Goal: Task Accomplishment & Management: Manage account settings

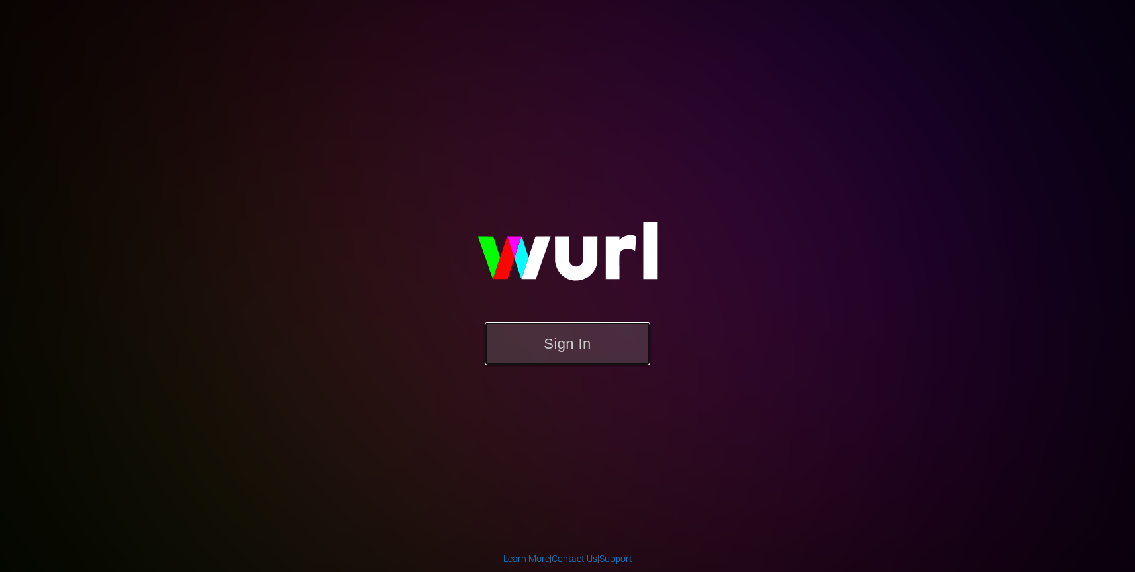
click at [571, 340] on button "Sign In" at bounding box center [568, 343] width 166 height 43
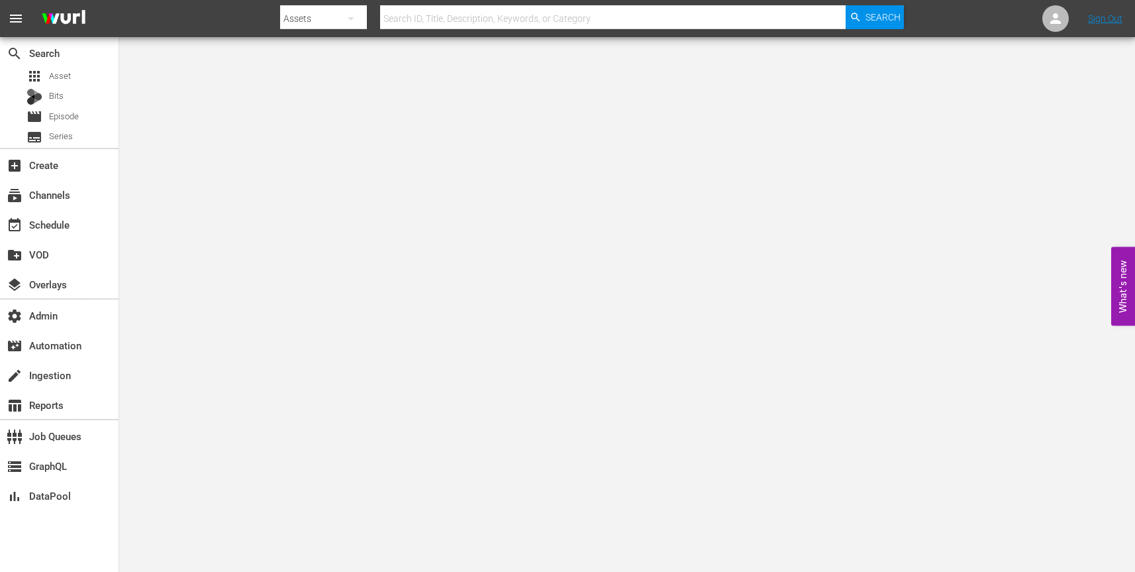
click at [352, 18] on icon "button" at bounding box center [351, 18] width 7 height 3
click at [333, 50] on div "Channels" at bounding box center [322, 55] width 53 height 21
click at [481, 17] on input "text" at bounding box center [613, 19] width 466 height 32
paste input "amc_slightly_off_by_amc_1"
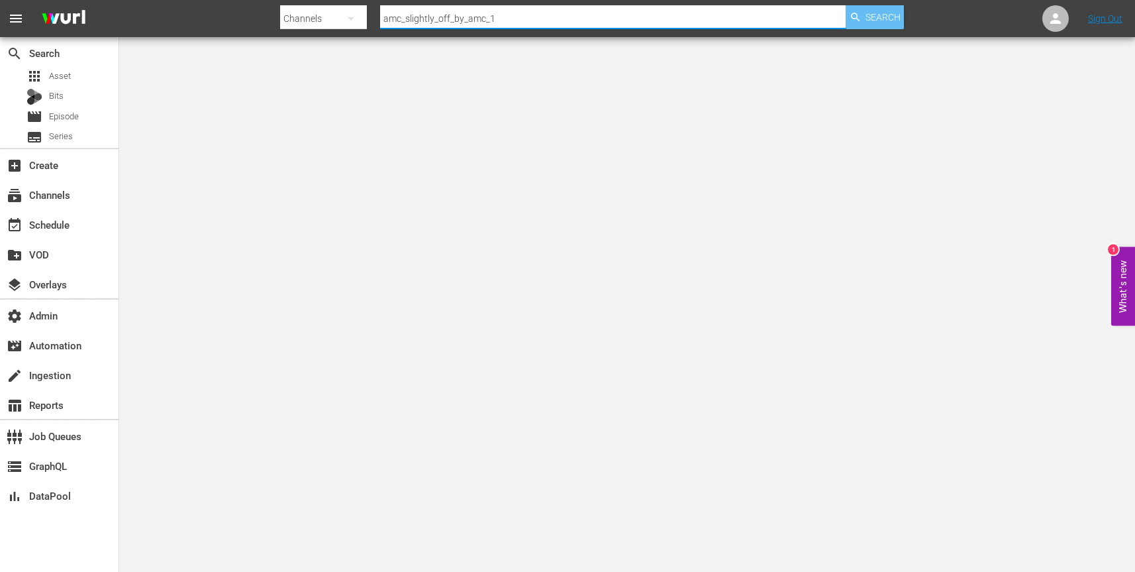
type input "amc_slightly_off_by_amc_1"
click at [877, 23] on span "Search" at bounding box center [883, 17] width 35 height 24
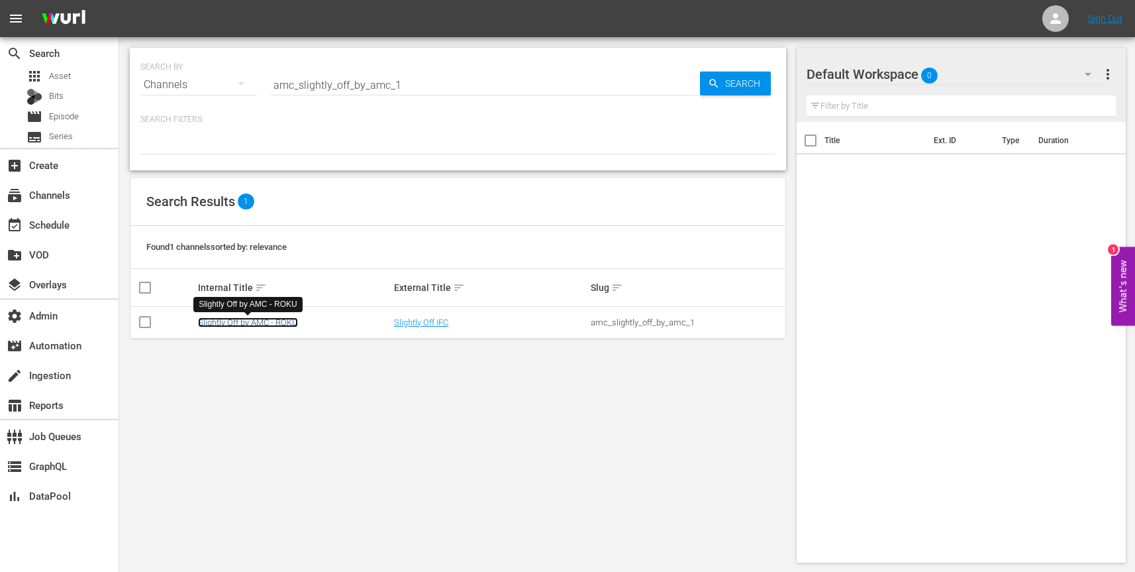
click at [277, 320] on link "Slightly Off by AMC - ROKU" at bounding box center [248, 322] width 100 height 10
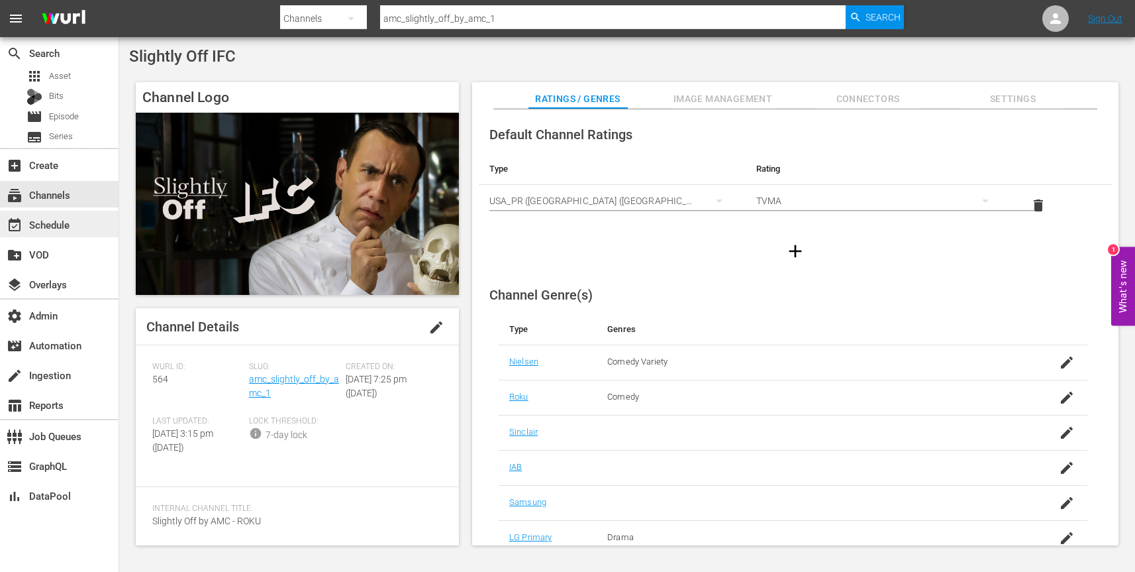
click at [68, 217] on div "event_available Schedule" at bounding box center [37, 223] width 74 height 12
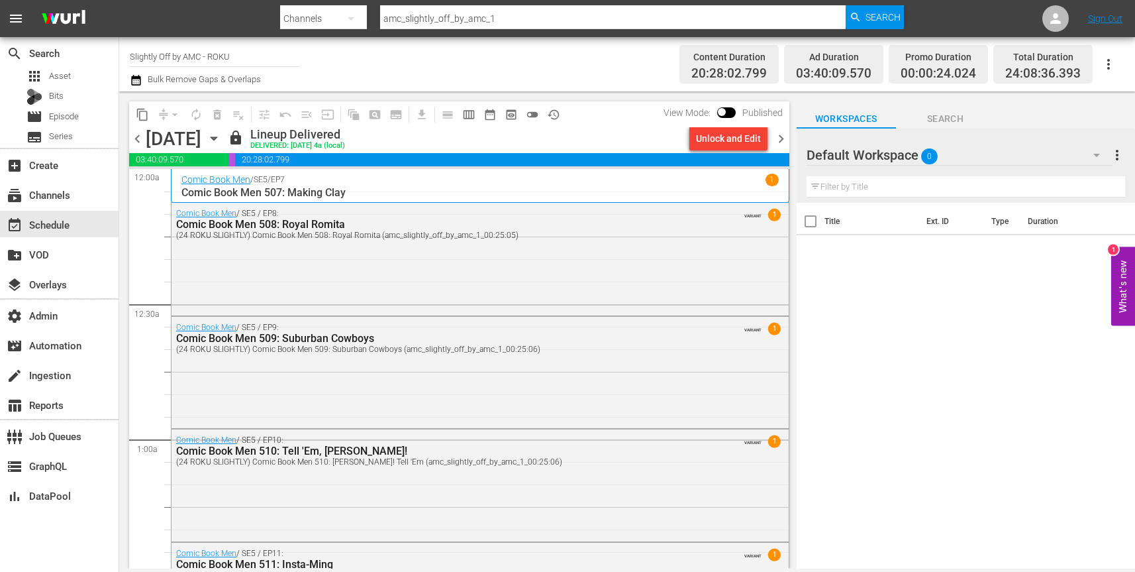
click at [217, 139] on icon "button" at bounding box center [214, 138] width 6 height 3
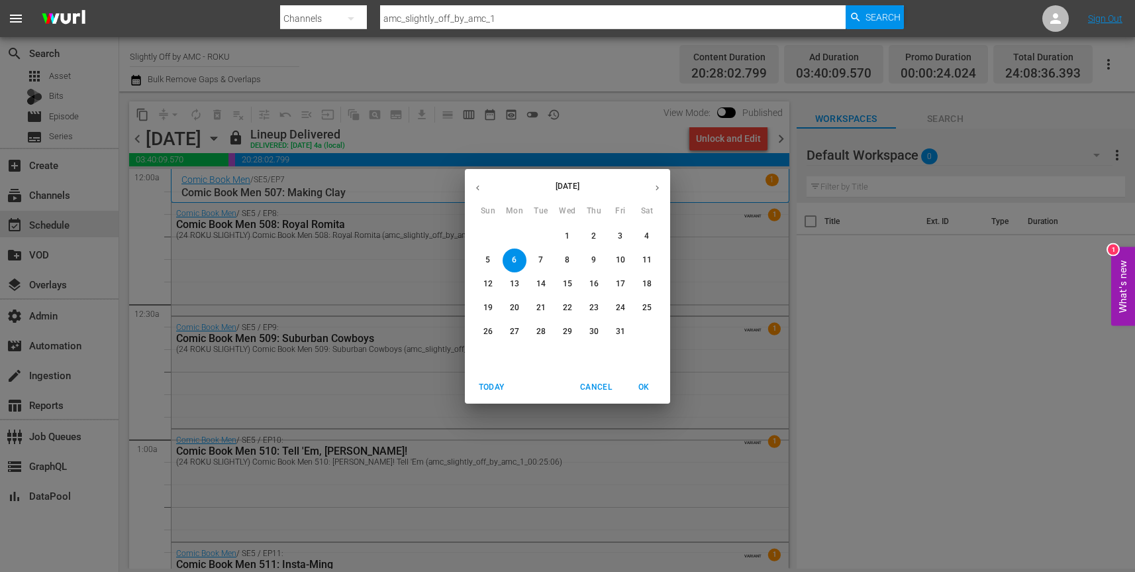
click at [537, 260] on span "7" at bounding box center [541, 259] width 24 height 11
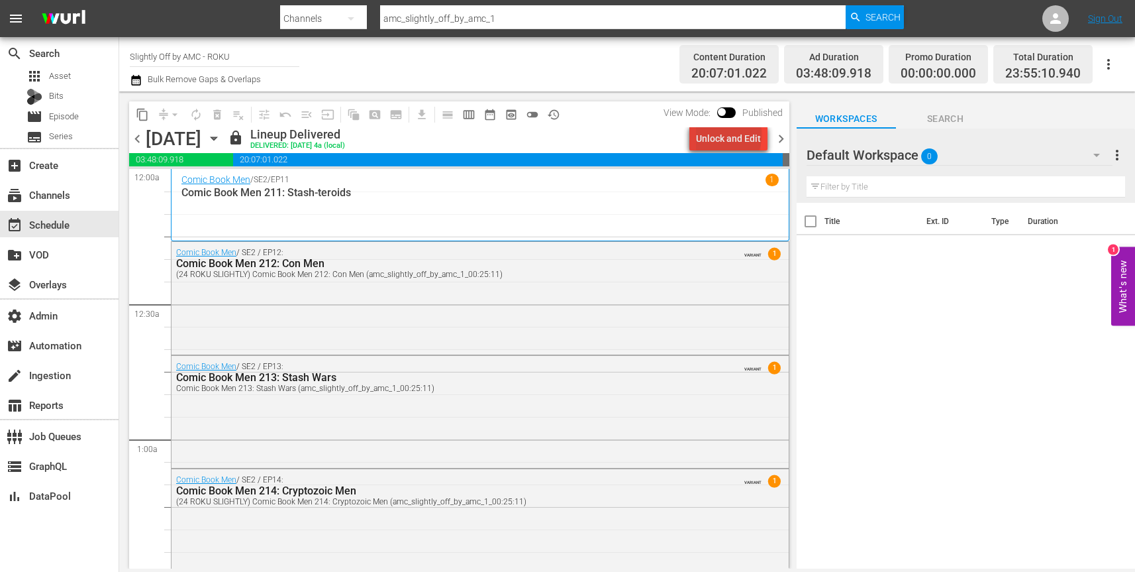
click at [731, 134] on div "Unlock and Edit" at bounding box center [728, 138] width 65 height 24
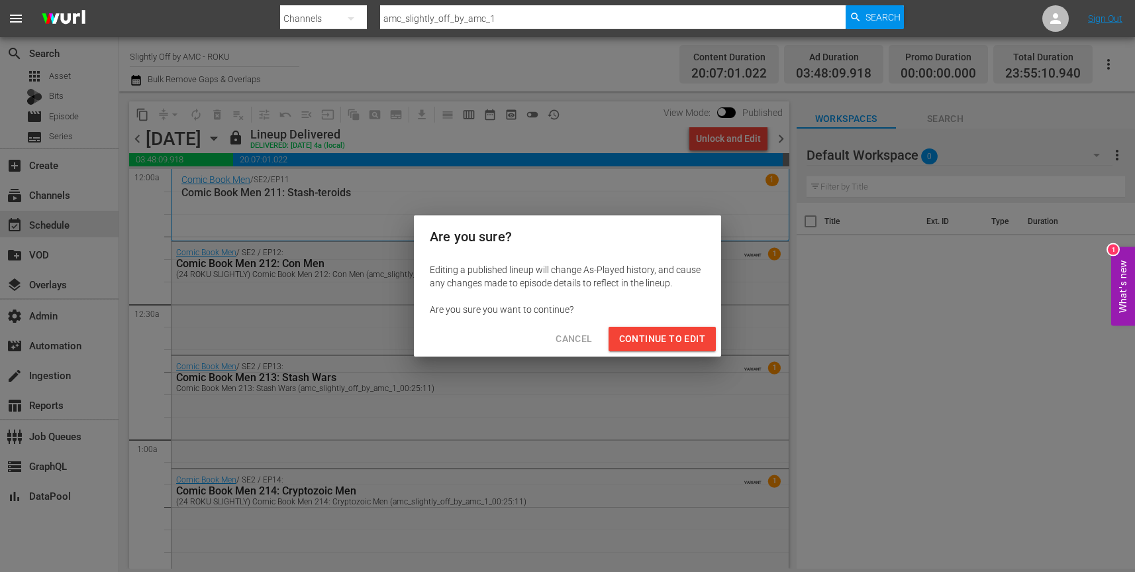
click at [683, 336] on span "Continue to Edit" at bounding box center [662, 338] width 86 height 17
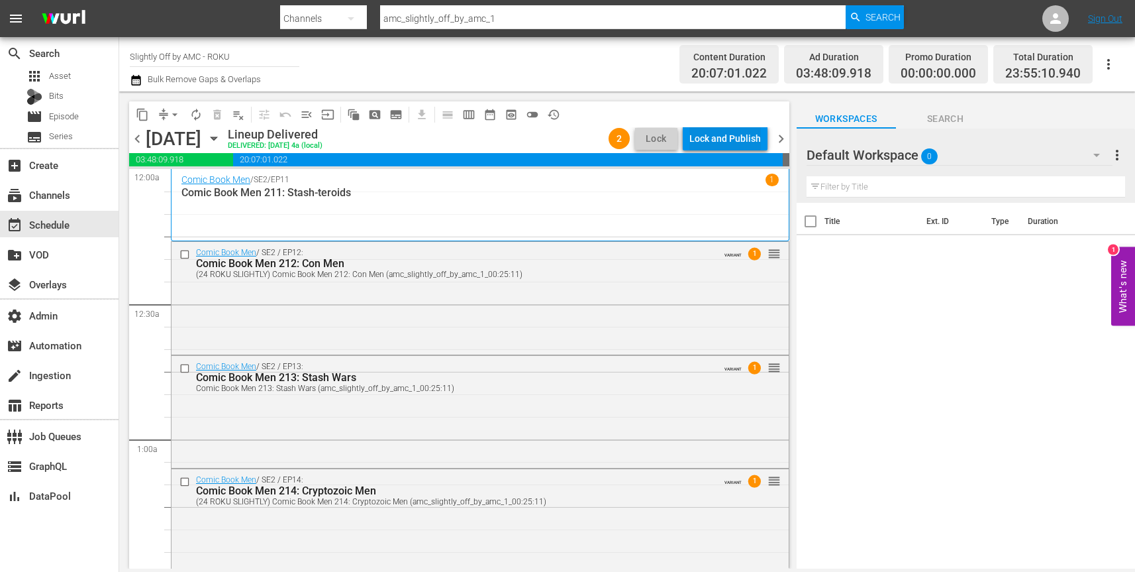
click at [740, 139] on div "Lock and Publish" at bounding box center [725, 138] width 72 height 24
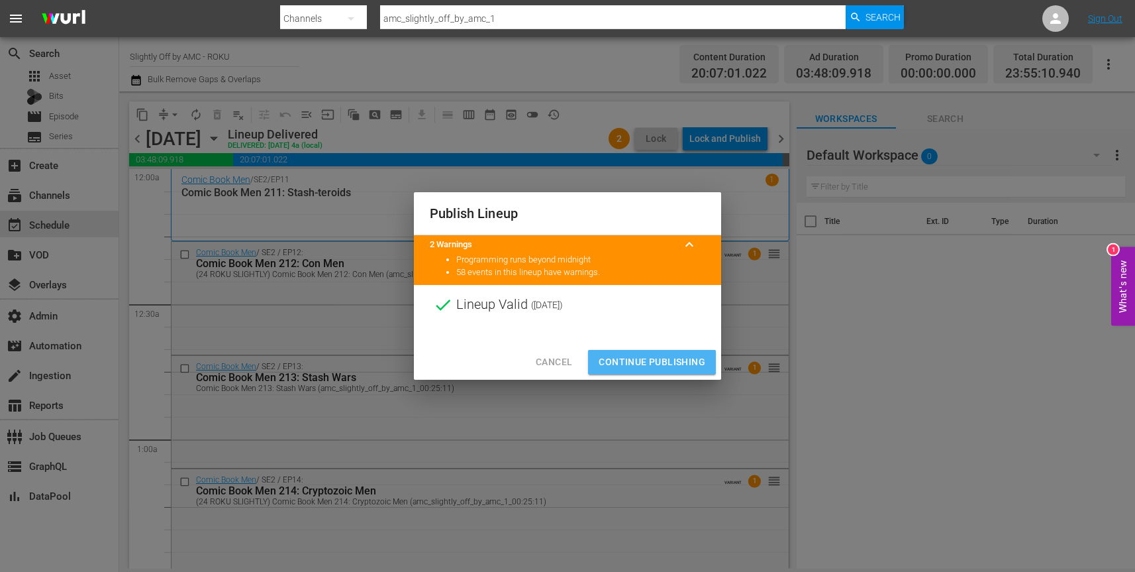
click at [667, 364] on span "Continue Publishing" at bounding box center [652, 362] width 107 height 17
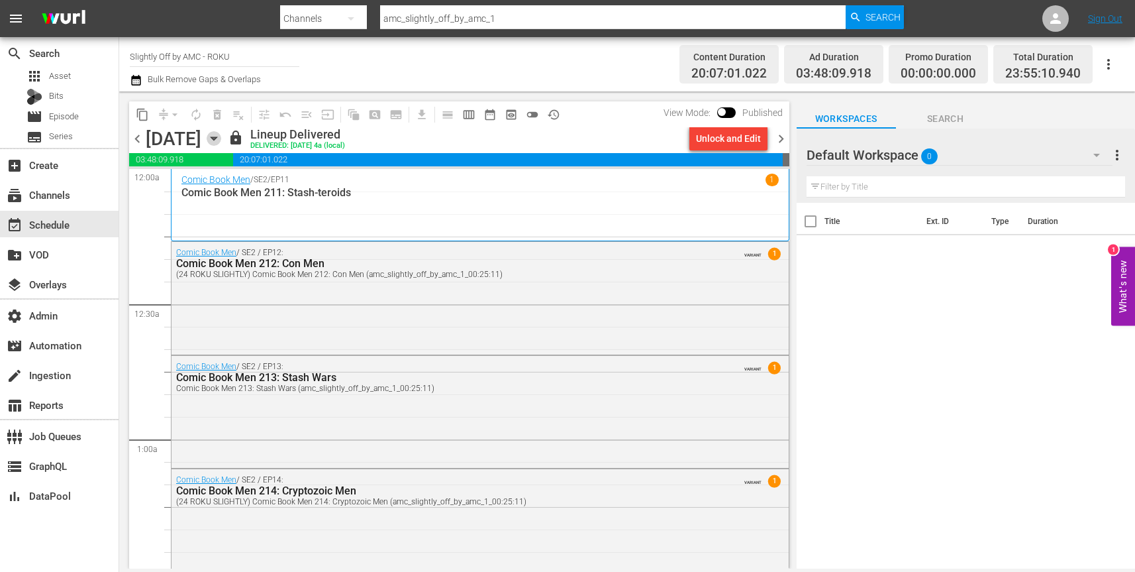
click at [221, 142] on icon "button" at bounding box center [214, 138] width 15 height 15
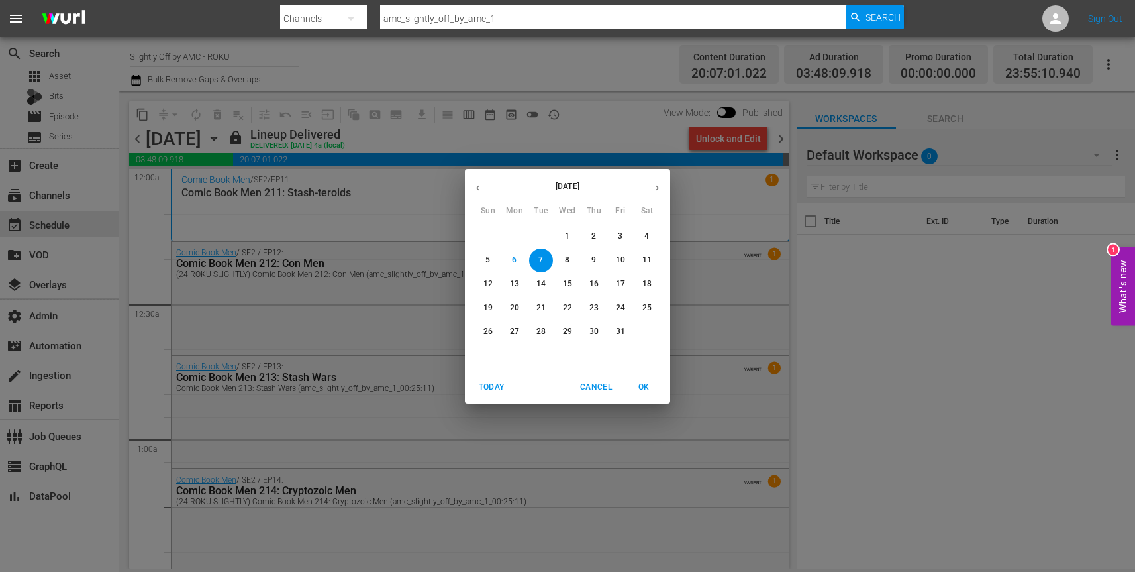
click at [568, 261] on p "8" at bounding box center [567, 259] width 5 height 11
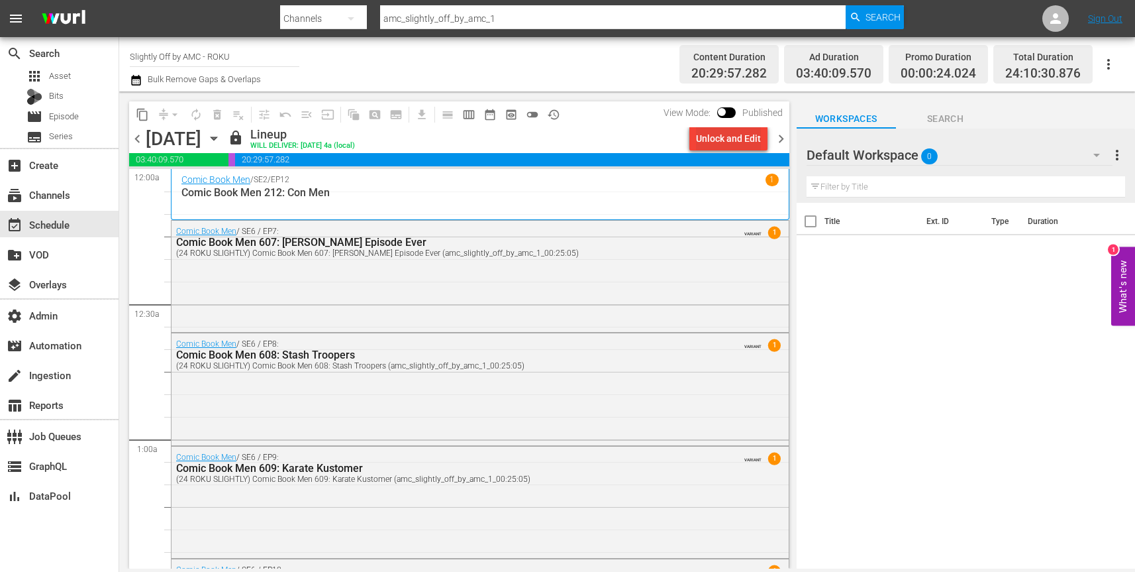
click at [742, 140] on div "Unlock and Edit" at bounding box center [728, 138] width 65 height 24
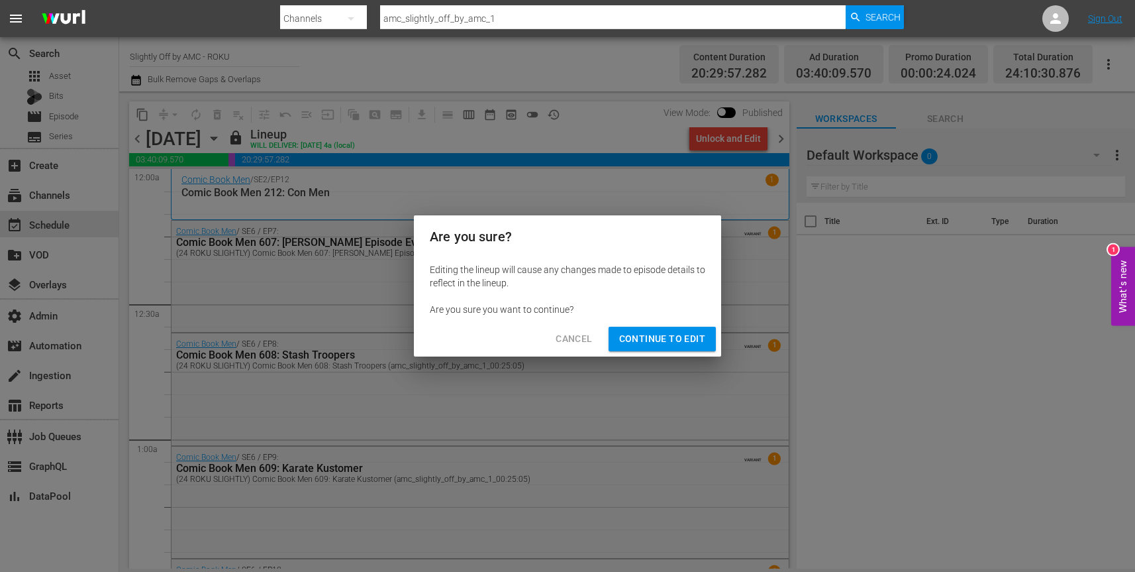
click at [691, 340] on span "Continue to Edit" at bounding box center [662, 338] width 86 height 17
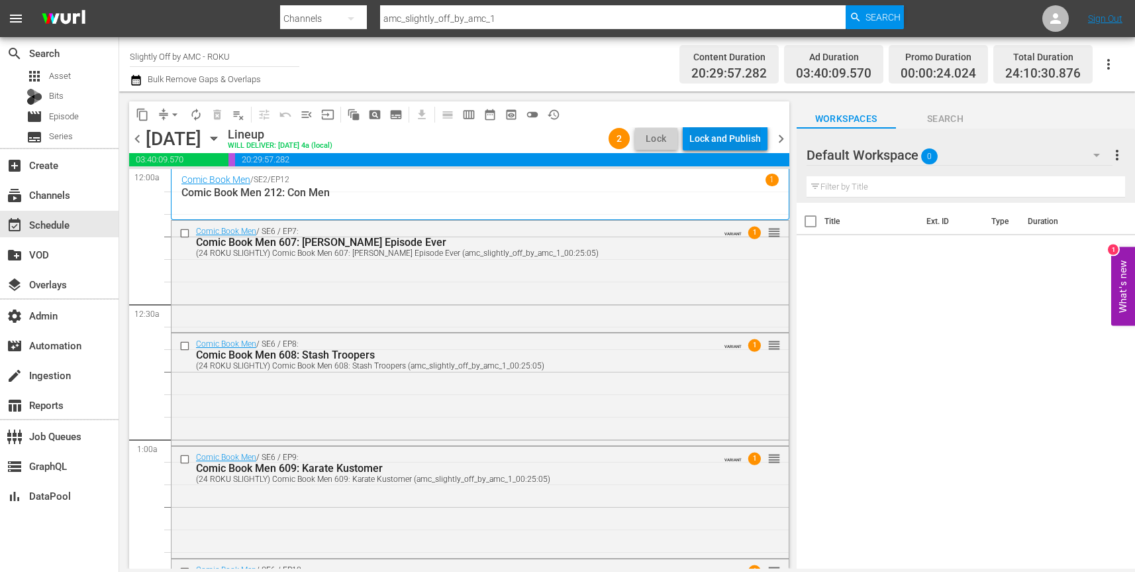
click at [726, 141] on div "Lock and Publish" at bounding box center [725, 138] width 72 height 24
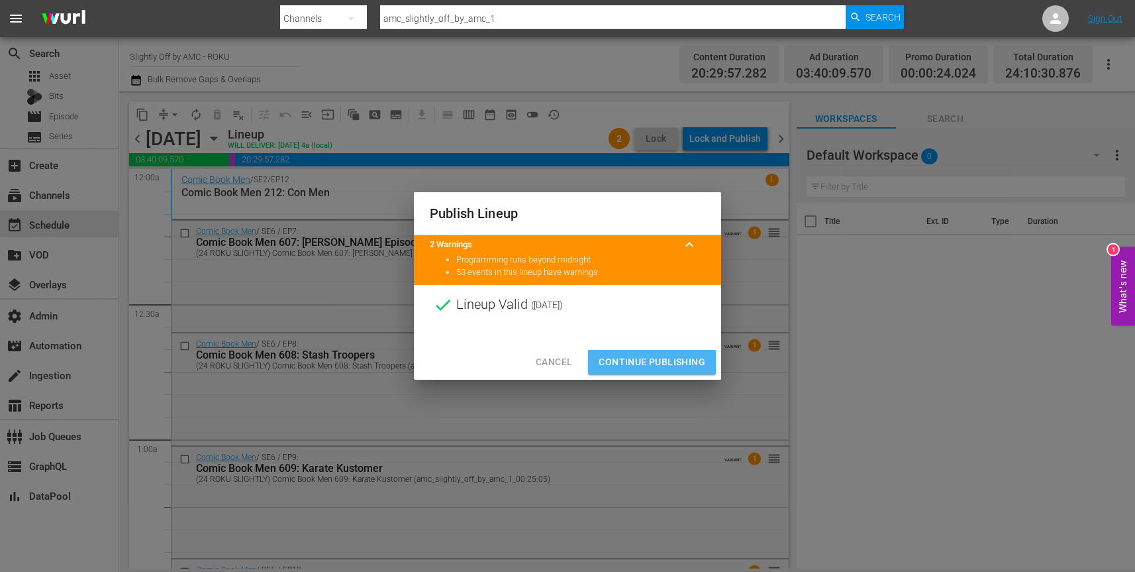
click at [662, 364] on span "Continue Publishing" at bounding box center [652, 362] width 107 height 17
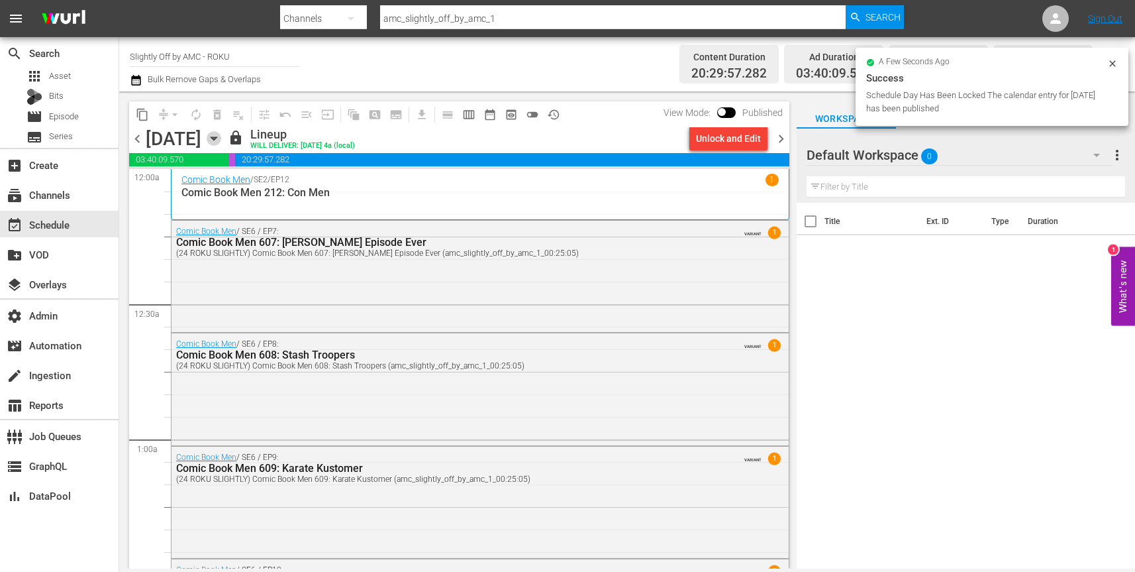
click at [217, 138] on icon "button" at bounding box center [214, 138] width 6 height 3
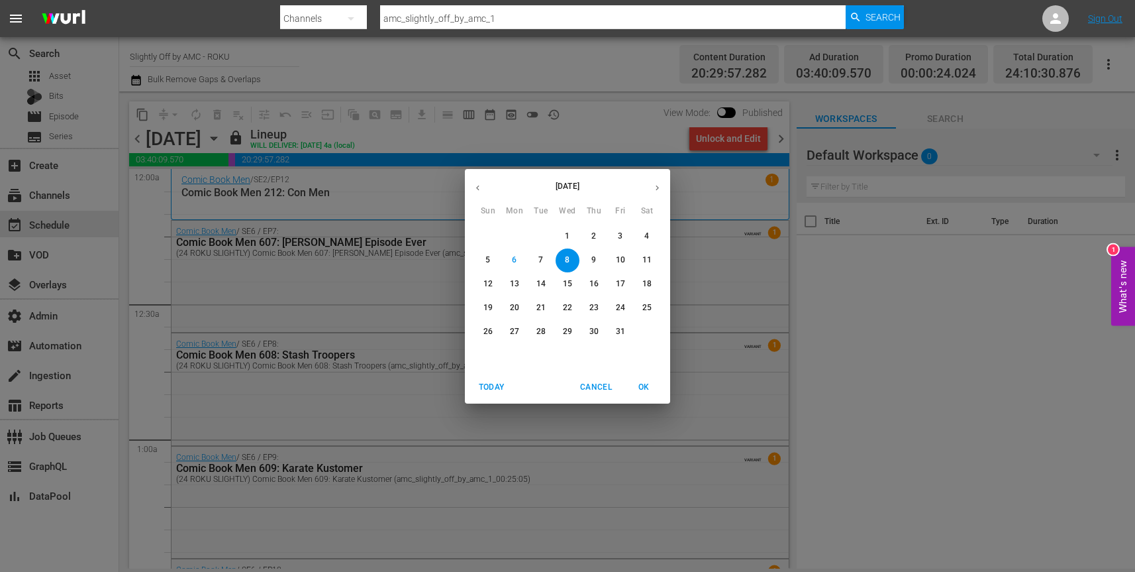
click at [594, 263] on p "9" at bounding box center [593, 259] width 5 height 11
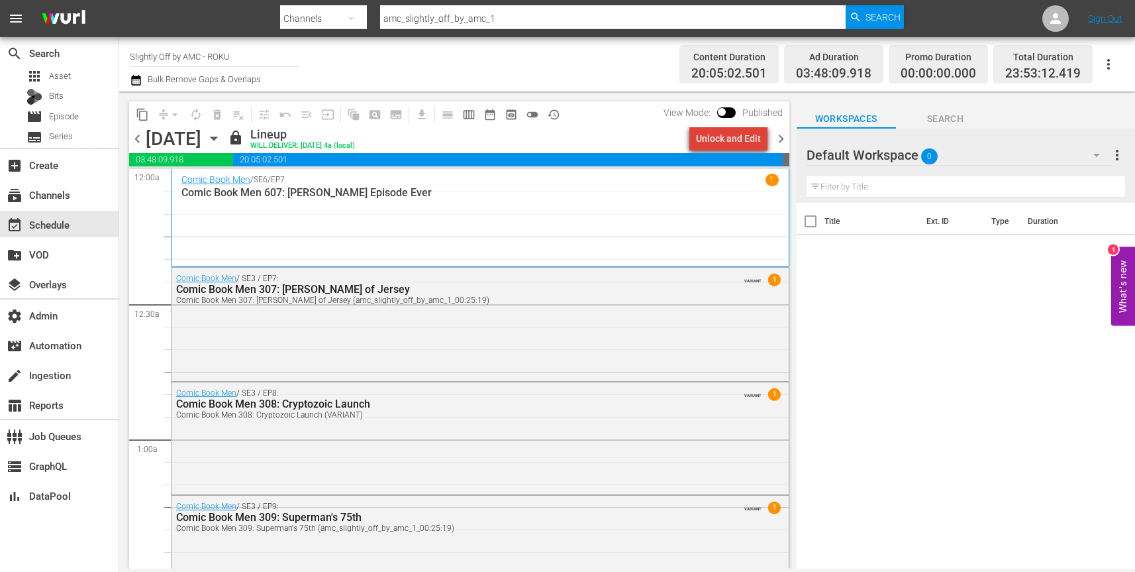
click at [748, 138] on div "Unlock and Edit" at bounding box center [728, 138] width 65 height 24
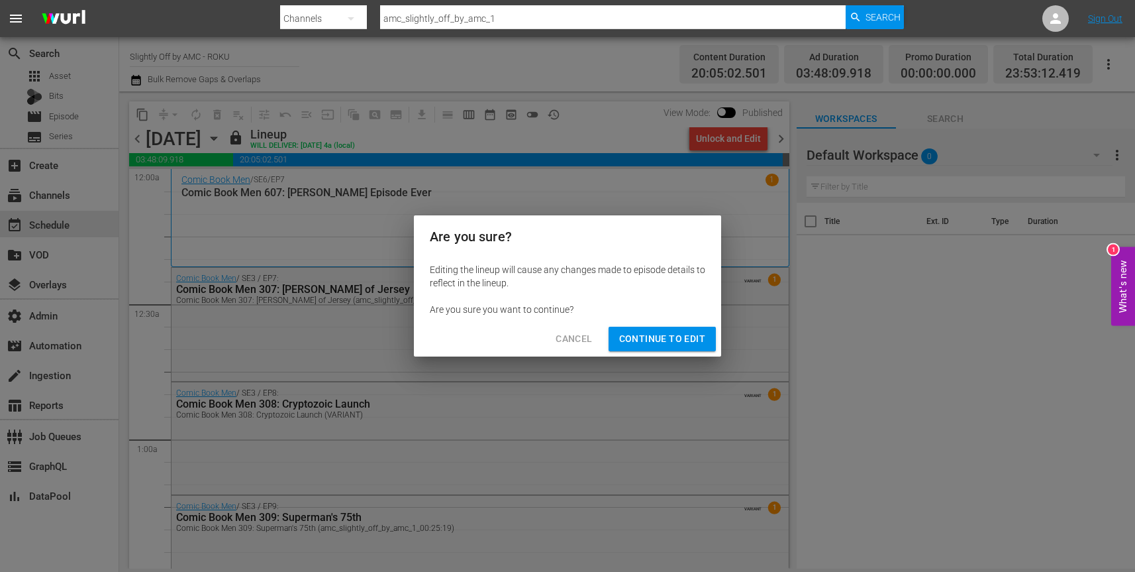
click at [701, 338] on span "Continue to Edit" at bounding box center [662, 338] width 86 height 17
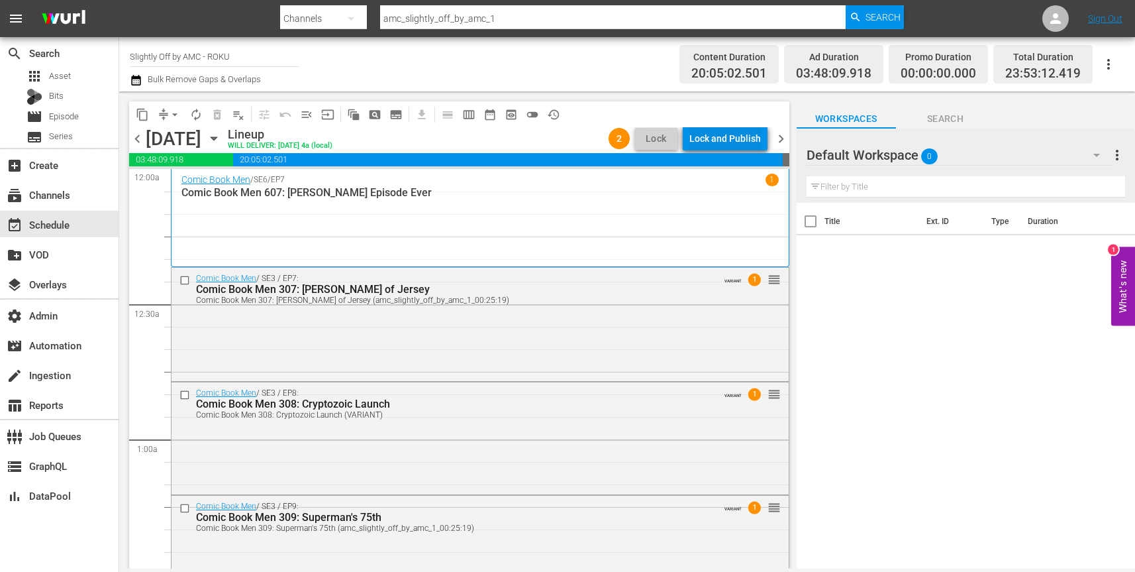
click at [744, 137] on div "Lock and Publish" at bounding box center [725, 138] width 72 height 24
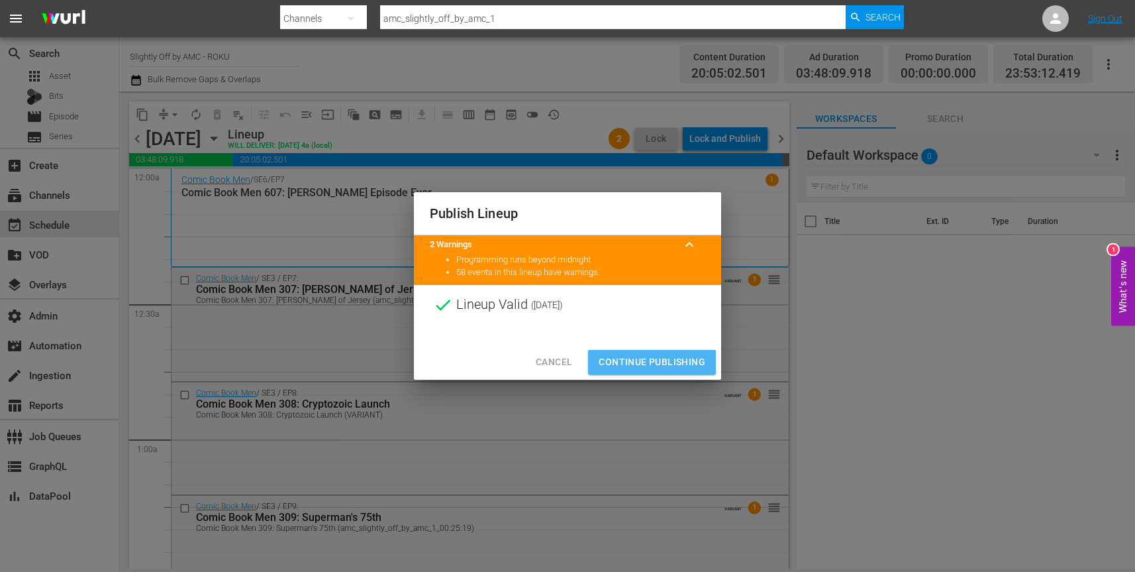
click at [660, 362] on span "Continue Publishing" at bounding box center [652, 362] width 107 height 17
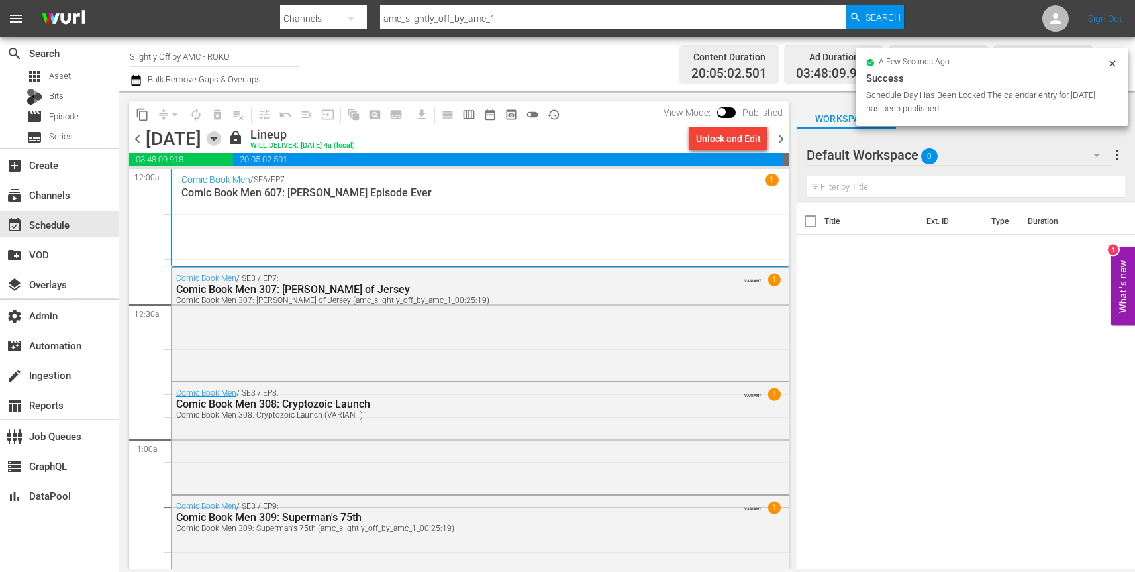
click at [217, 138] on icon "button" at bounding box center [214, 138] width 6 height 3
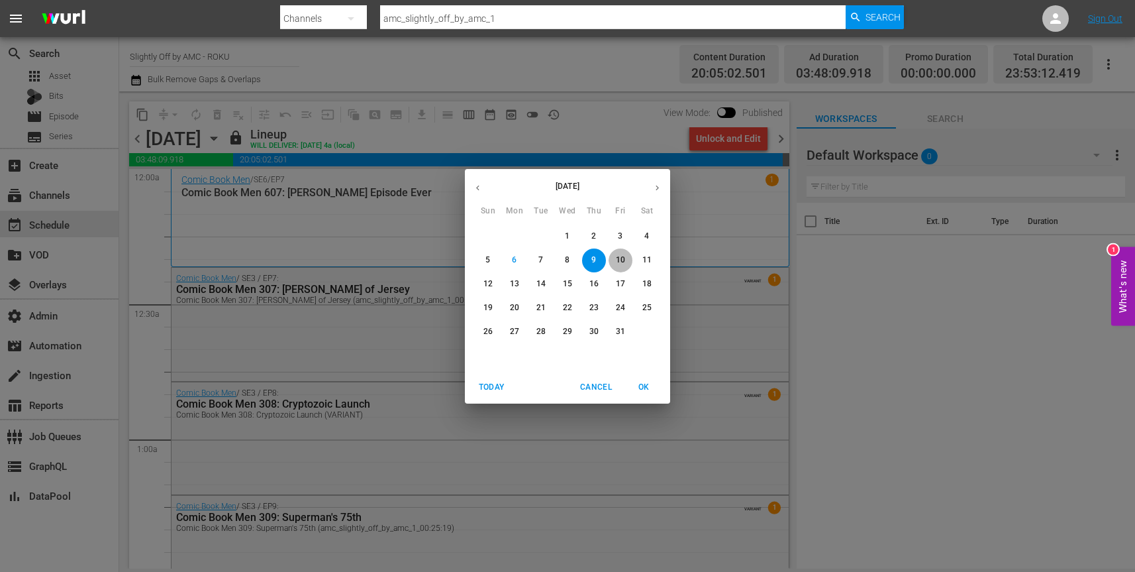
click at [621, 262] on p "10" at bounding box center [620, 259] width 9 height 11
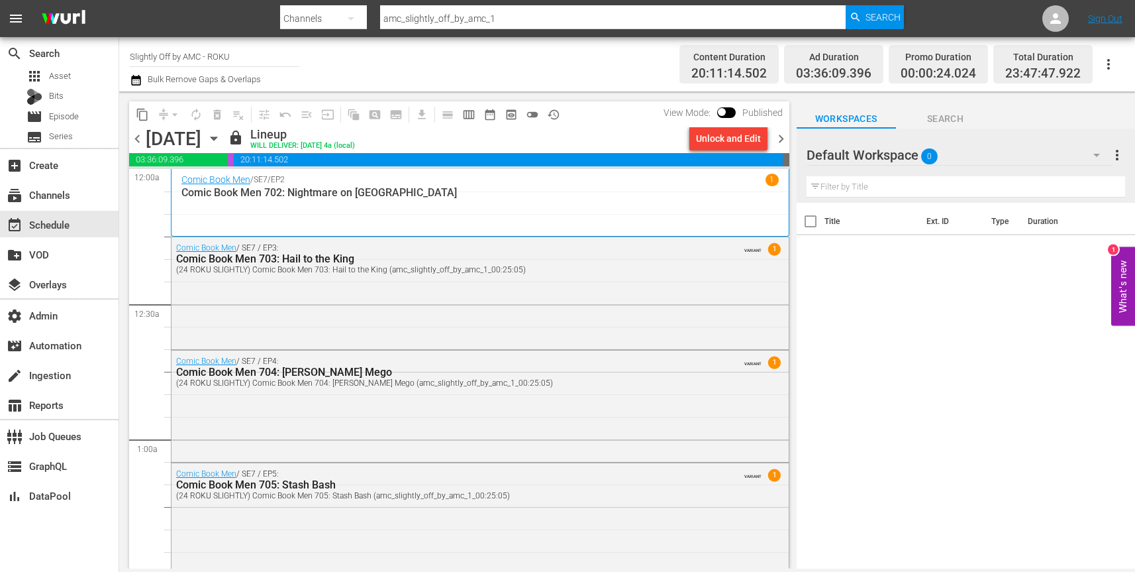
click at [745, 142] on div "Unlock and Edit" at bounding box center [728, 138] width 65 height 24
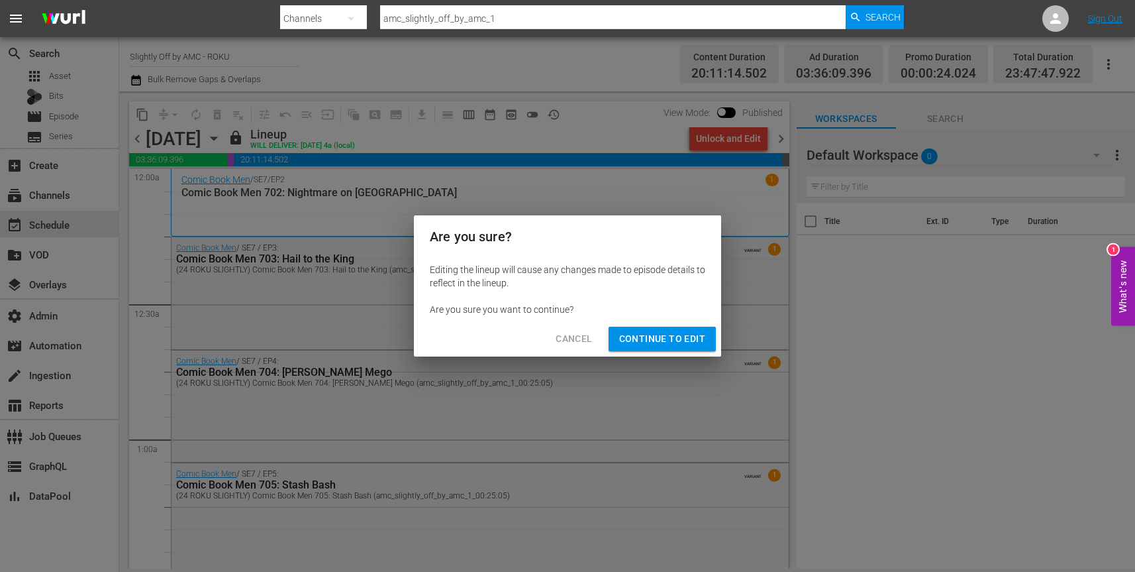
click at [693, 340] on span "Continue to Edit" at bounding box center [662, 338] width 86 height 17
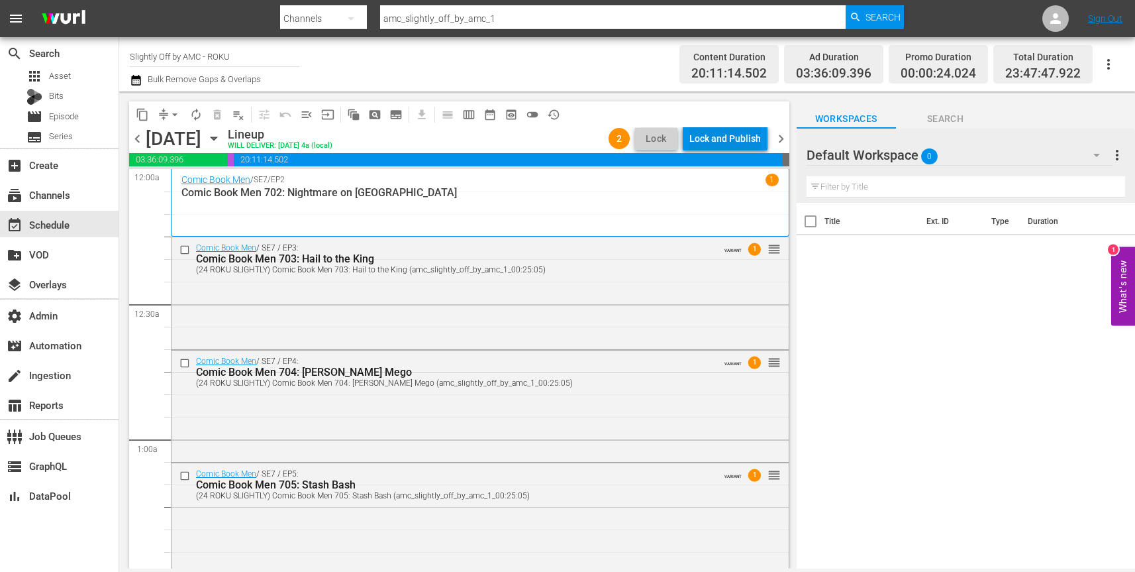
click at [740, 134] on div "Lock and Publish" at bounding box center [725, 138] width 72 height 24
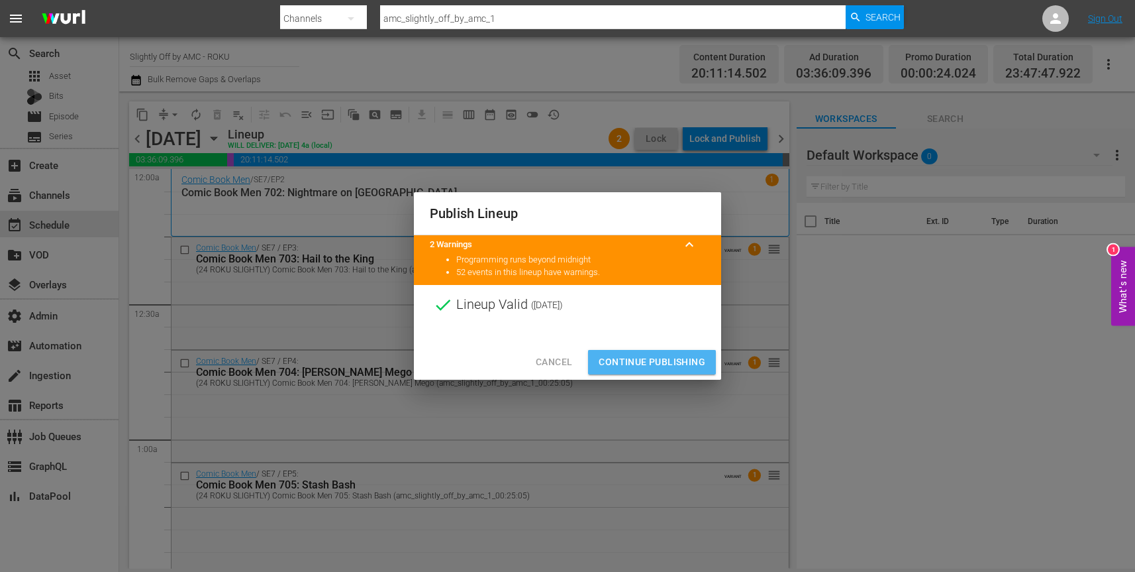
click at [676, 365] on span "Continue Publishing" at bounding box center [652, 362] width 107 height 17
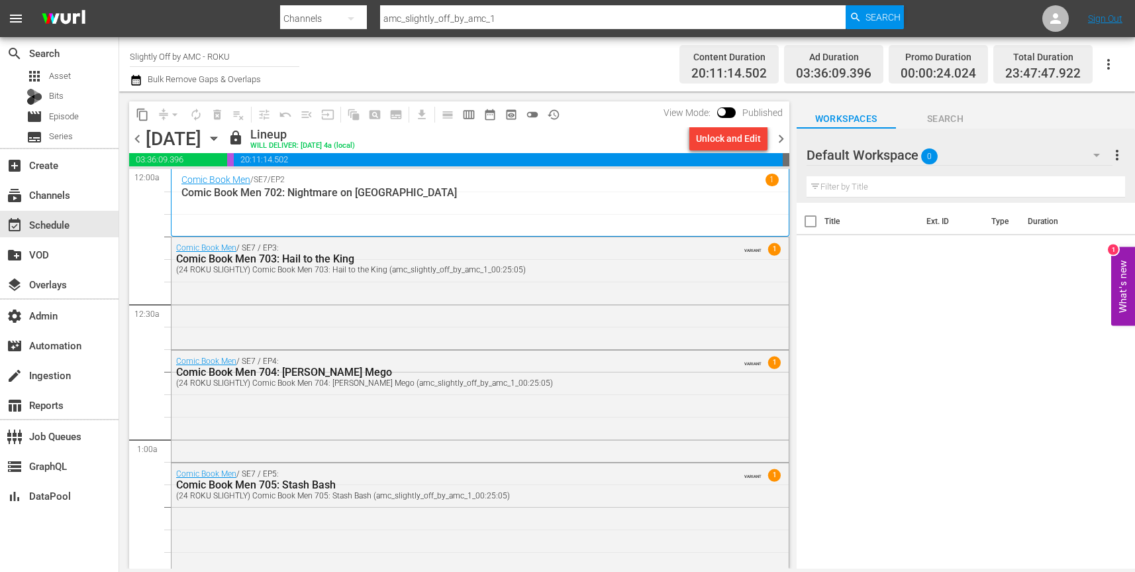
click at [217, 138] on icon "button" at bounding box center [214, 138] width 6 height 3
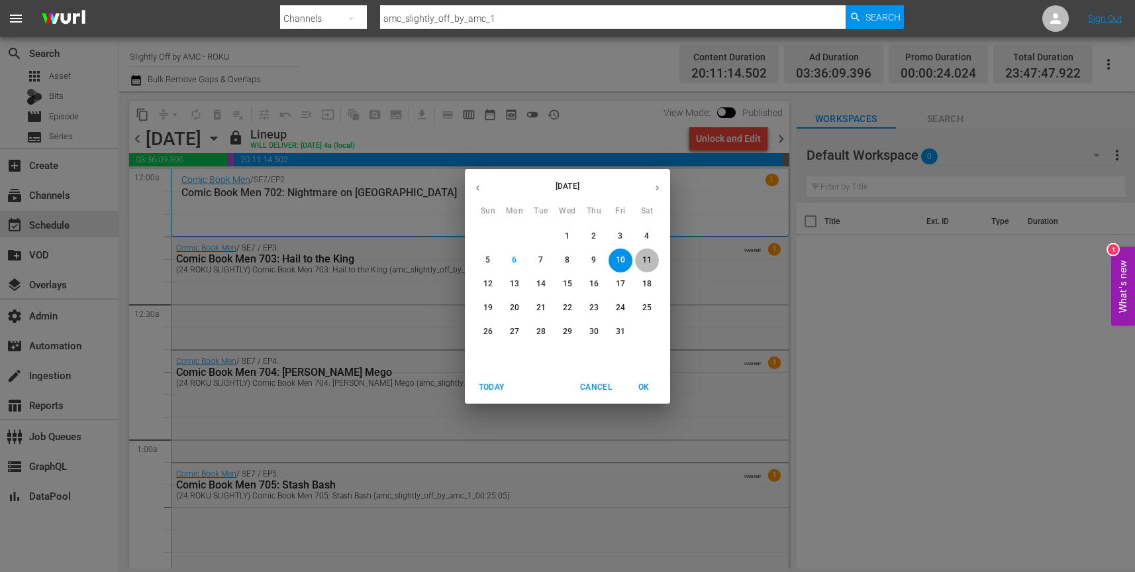
click at [649, 260] on p "11" at bounding box center [646, 259] width 9 height 11
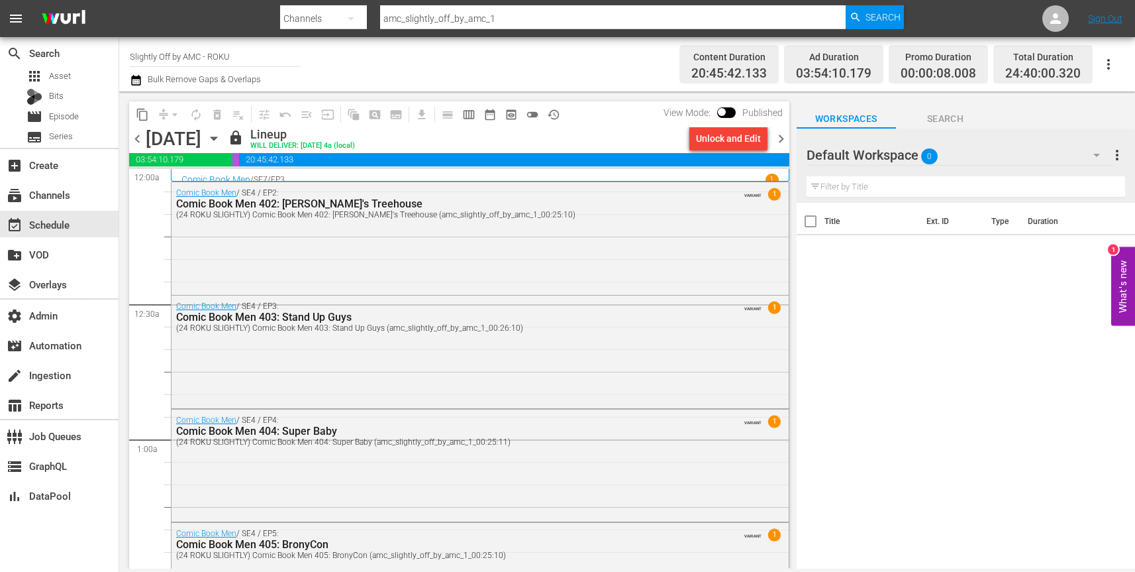
click at [740, 138] on div "Unlock and Edit" at bounding box center [728, 138] width 65 height 24
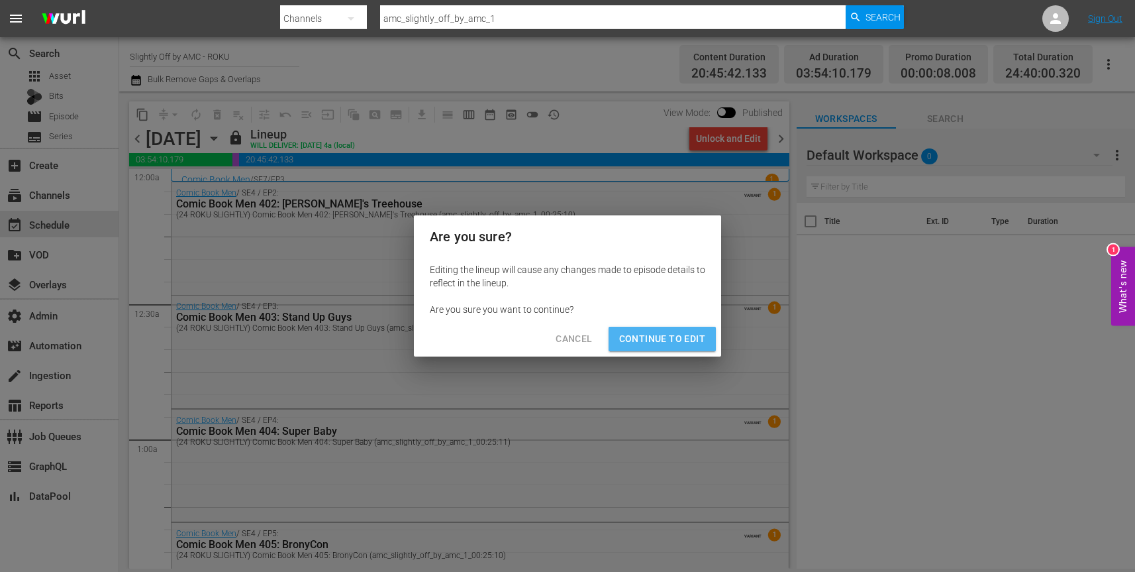
click at [684, 336] on span "Continue to Edit" at bounding box center [662, 338] width 86 height 17
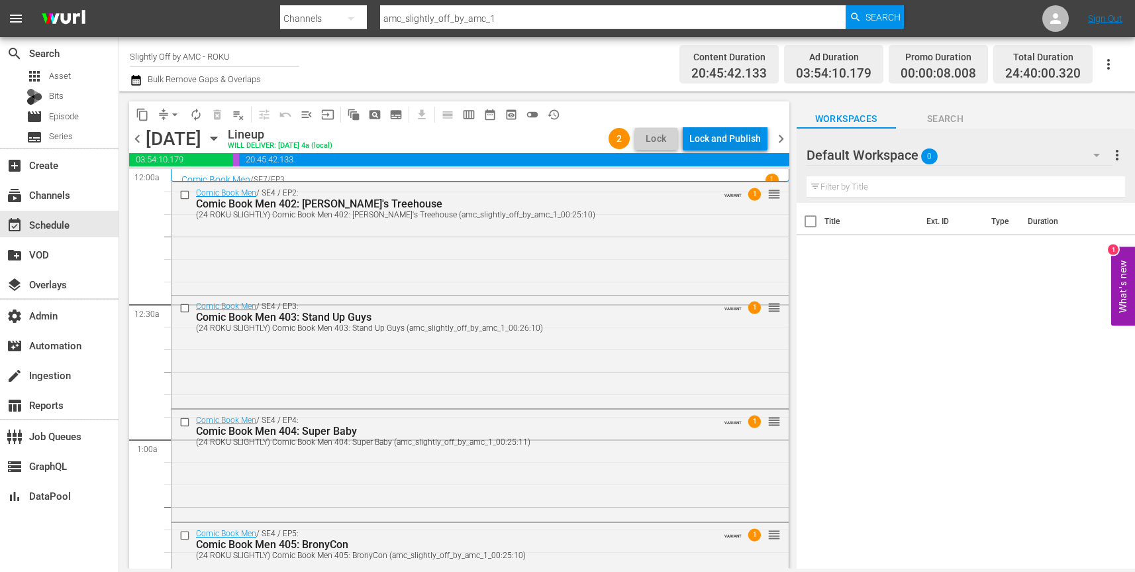
click at [727, 138] on div "Lock and Publish" at bounding box center [725, 138] width 72 height 24
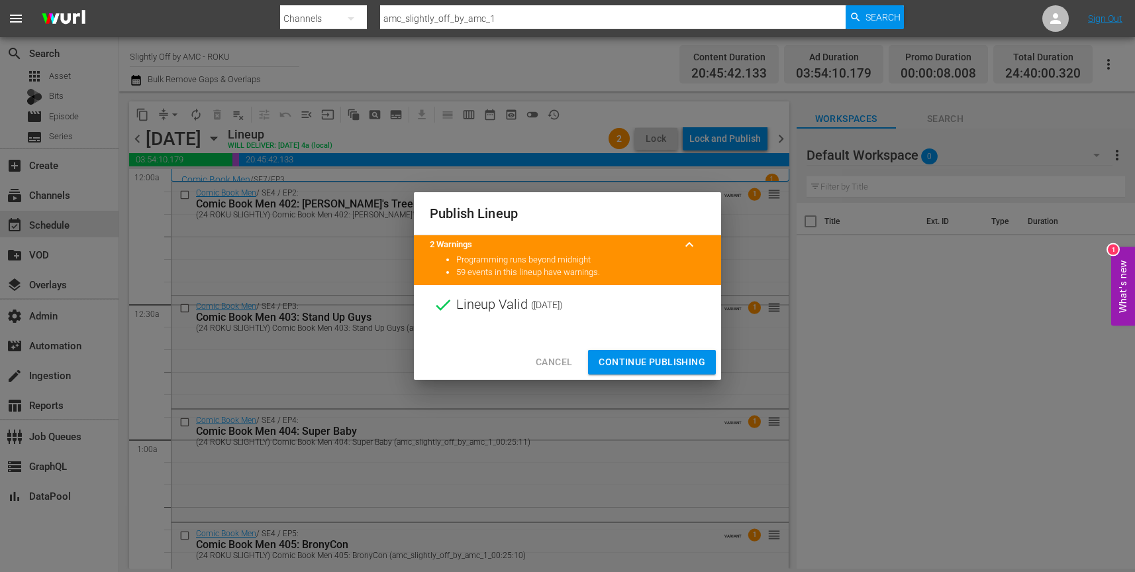
click at [662, 364] on span "Continue Publishing" at bounding box center [652, 362] width 107 height 17
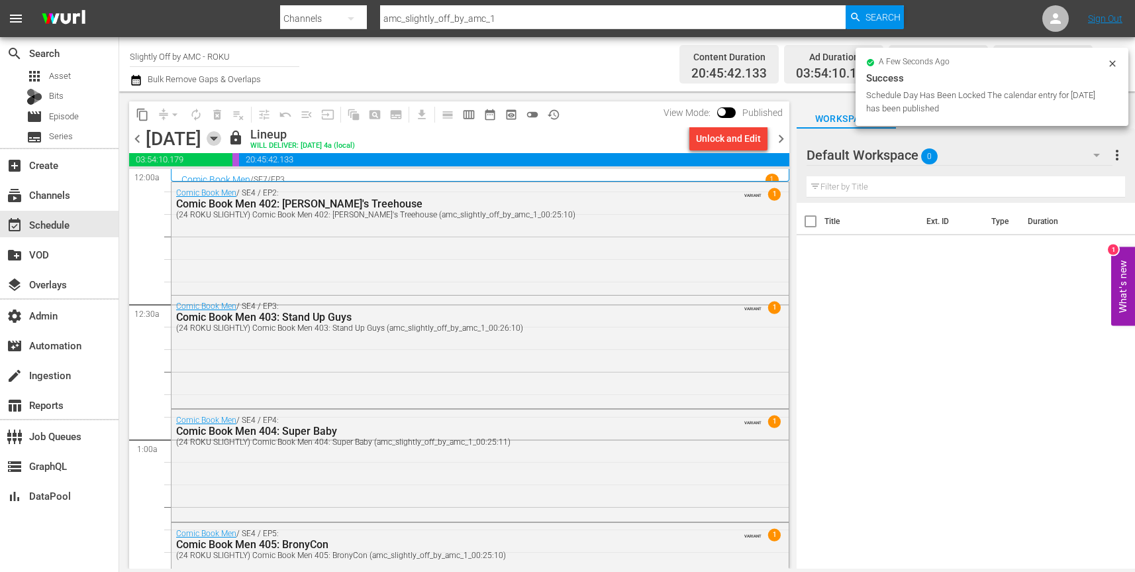
click at [221, 140] on icon "button" at bounding box center [214, 138] width 15 height 15
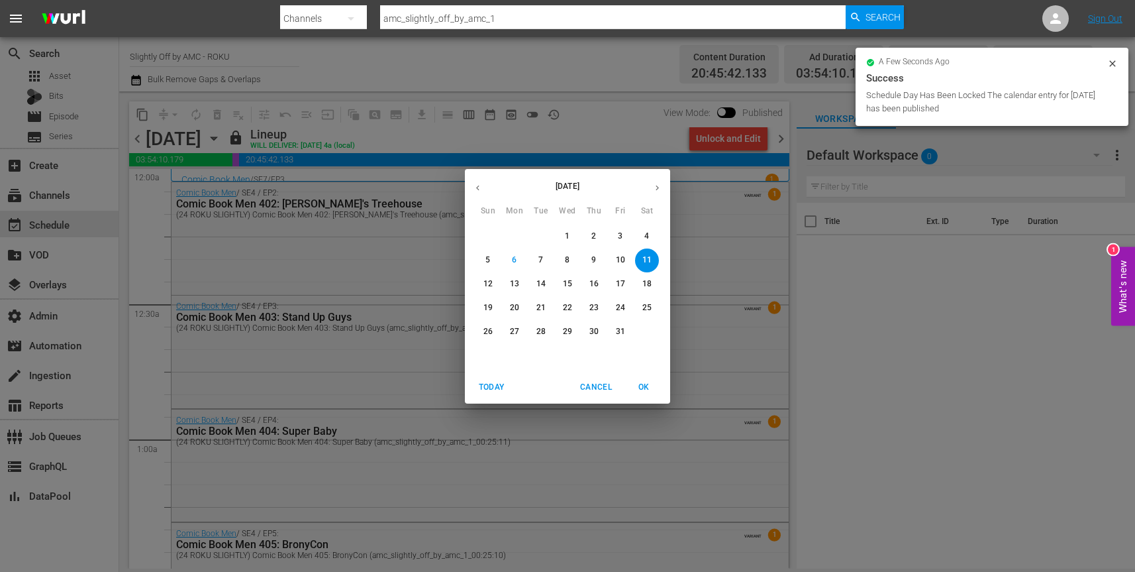
click at [485, 281] on p "12" at bounding box center [487, 283] width 9 height 11
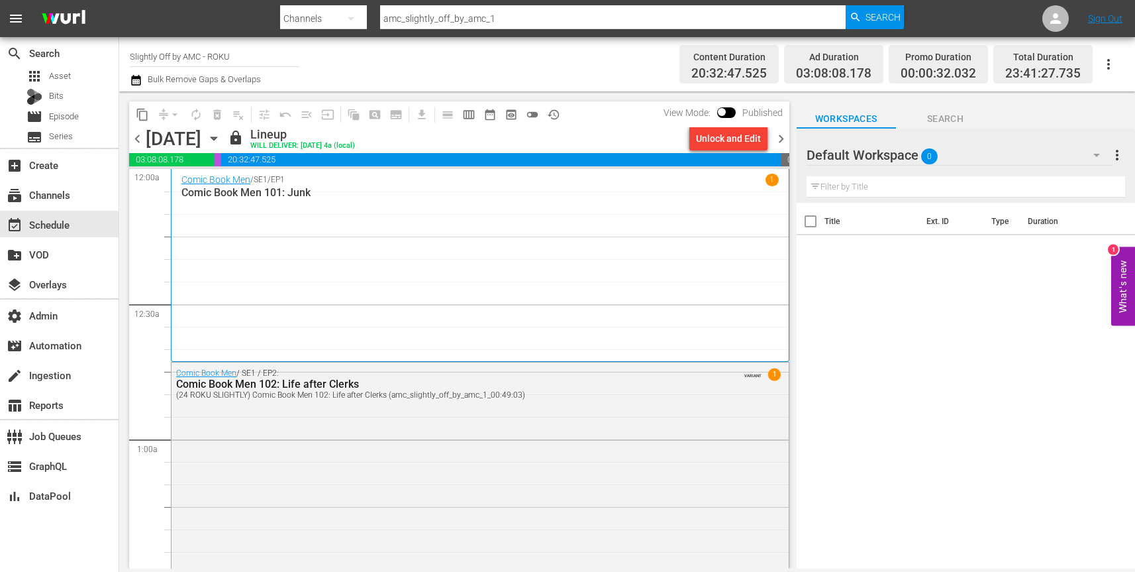
click at [743, 144] on div "Unlock and Edit" at bounding box center [728, 138] width 65 height 24
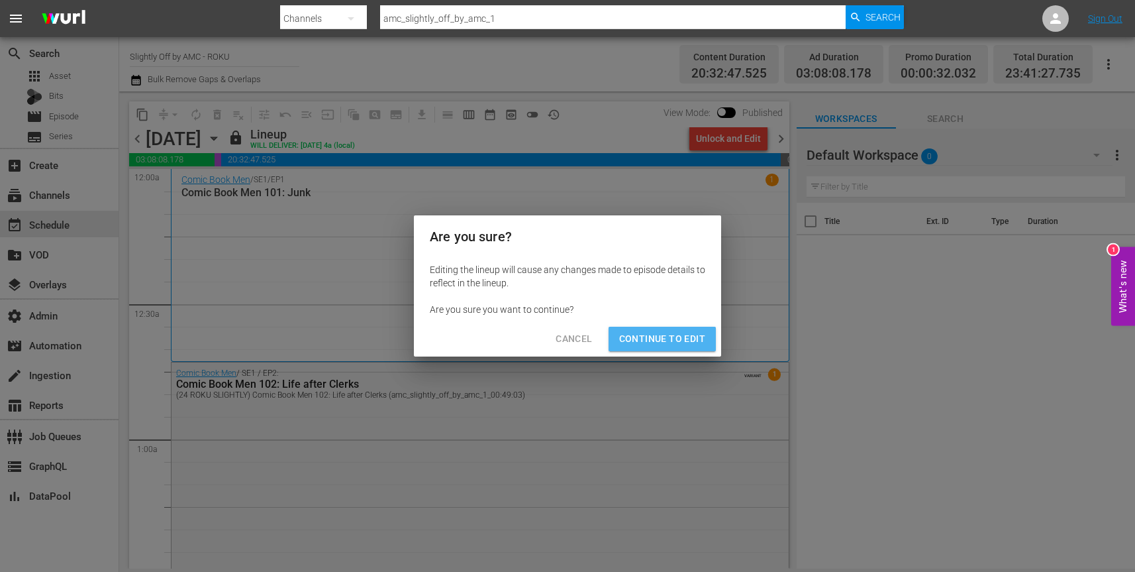
click at [685, 335] on span "Continue to Edit" at bounding box center [662, 338] width 86 height 17
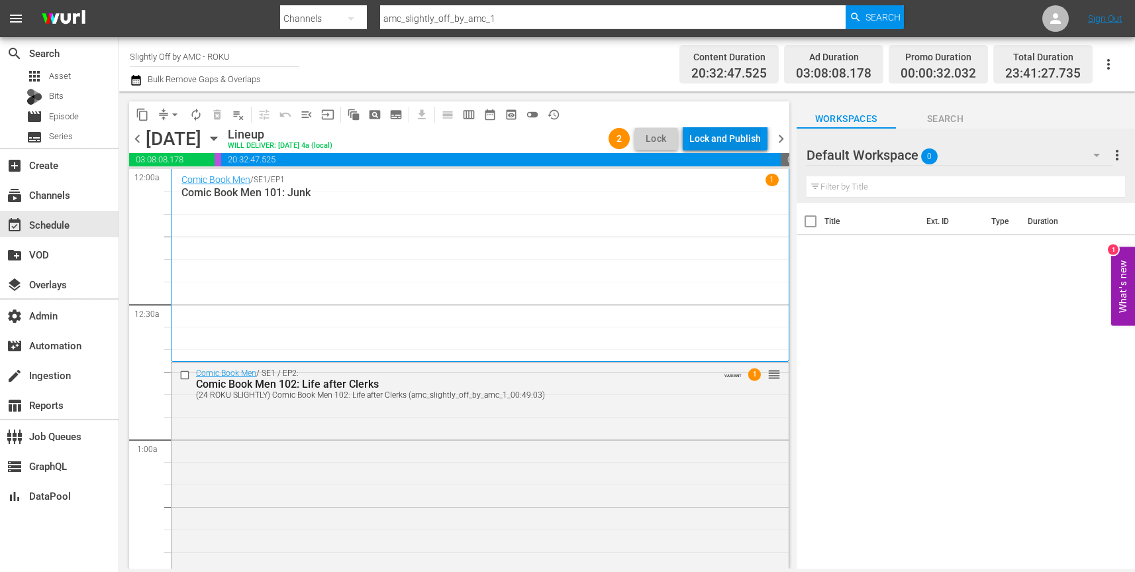
click at [746, 140] on div "Lock and Publish" at bounding box center [725, 138] width 72 height 24
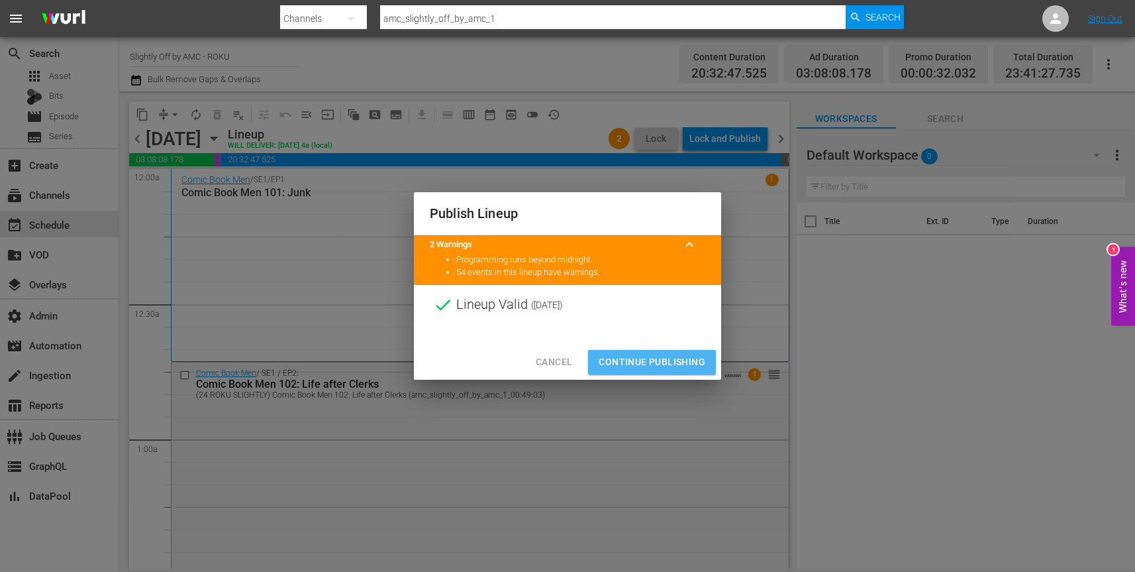
click at [675, 368] on span "Continue Publishing" at bounding box center [652, 362] width 107 height 17
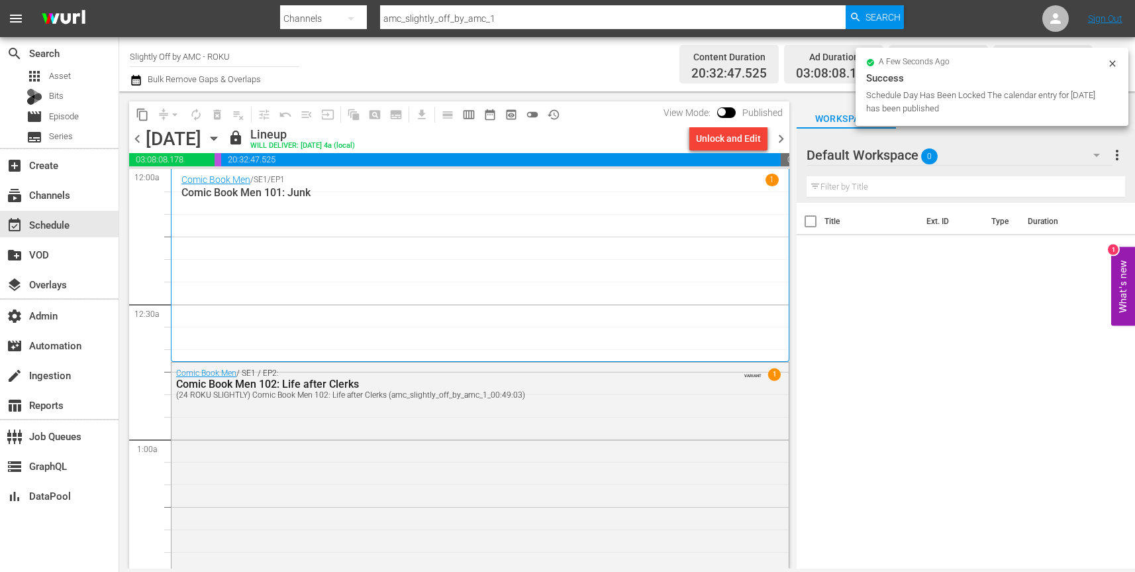
click at [217, 137] on icon "button" at bounding box center [214, 138] width 6 height 3
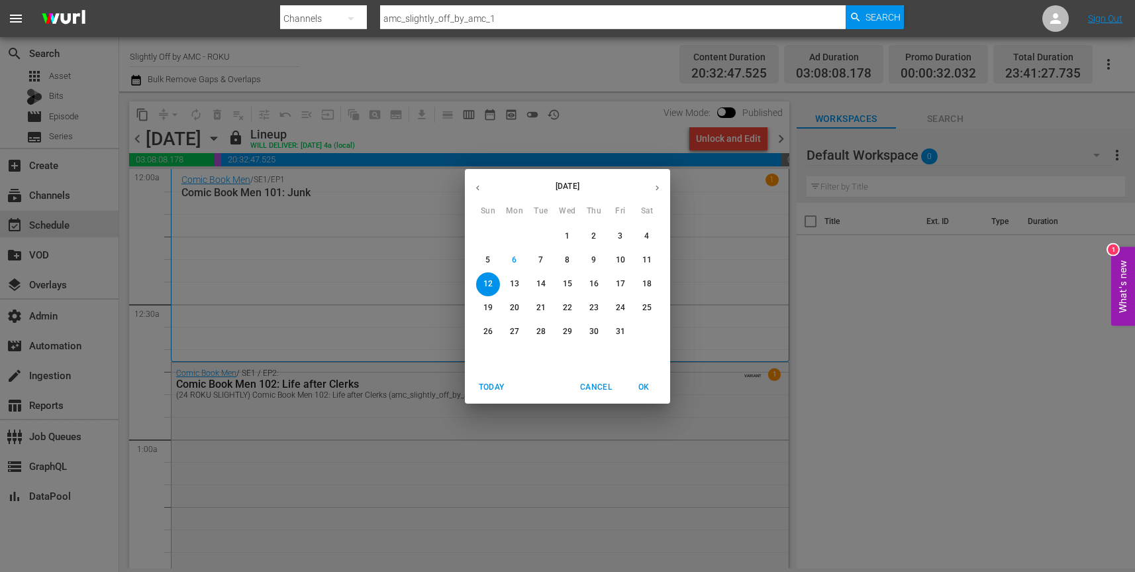
click at [513, 280] on p "13" at bounding box center [514, 283] width 9 height 11
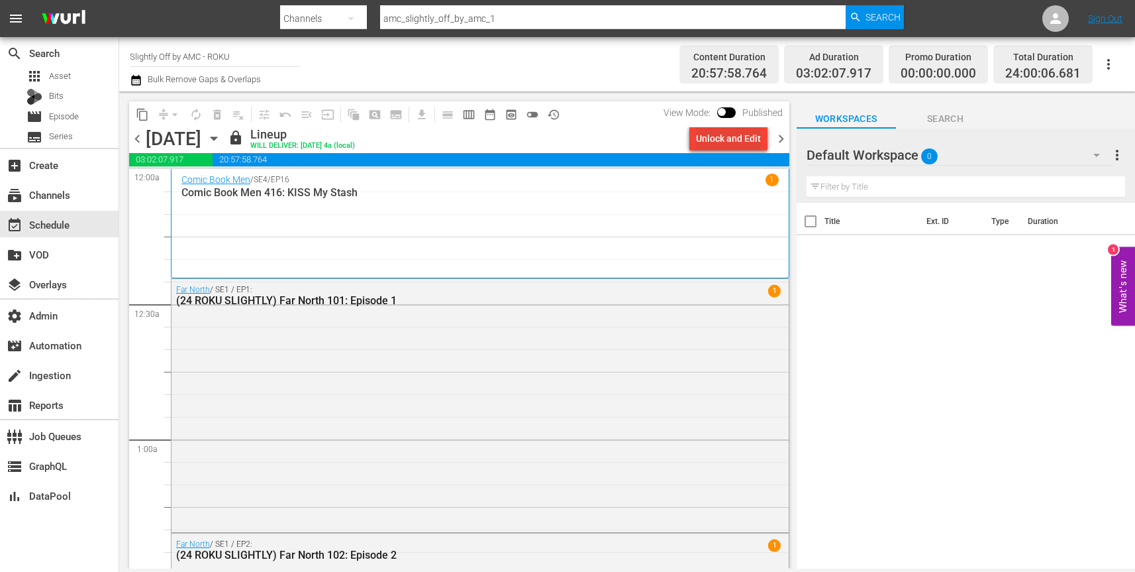
click at [747, 143] on div "Unlock and Edit" at bounding box center [728, 138] width 65 height 24
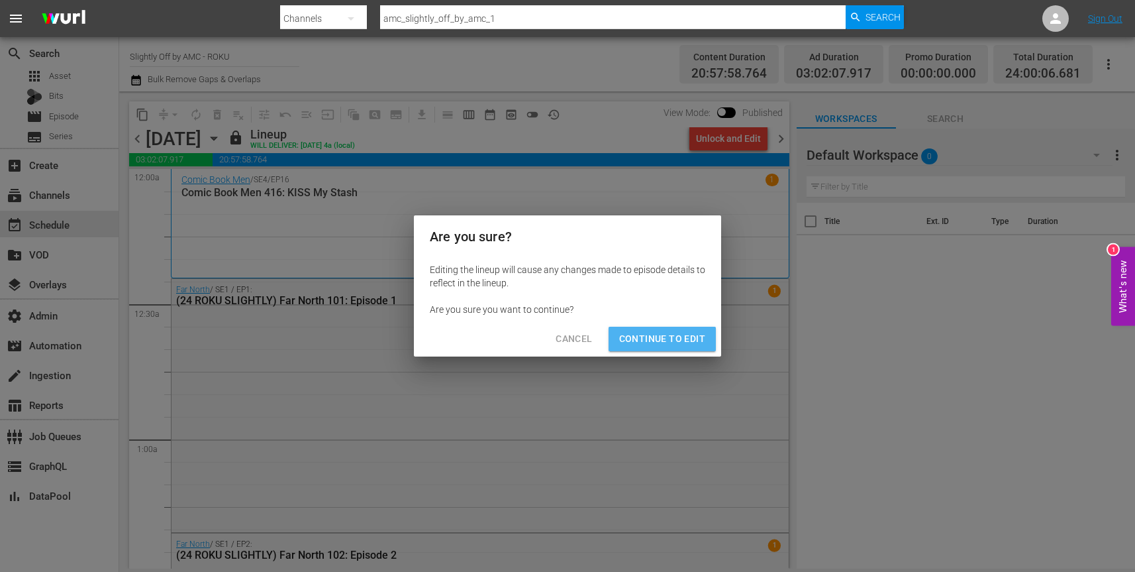
click at [688, 338] on span "Continue to Edit" at bounding box center [662, 338] width 86 height 17
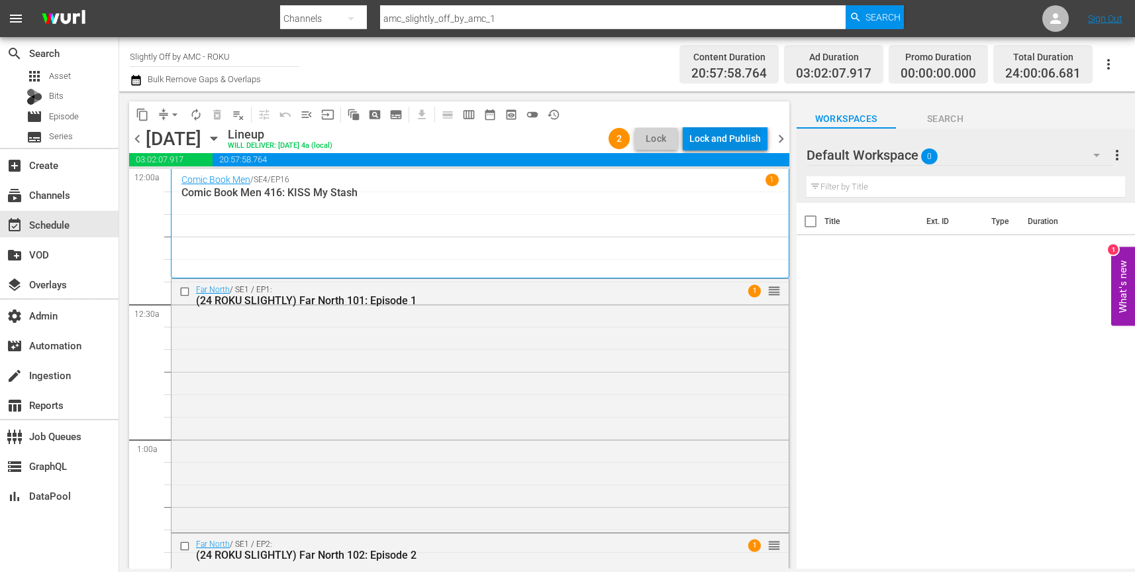
click at [727, 137] on div "Lock and Publish" at bounding box center [725, 138] width 72 height 24
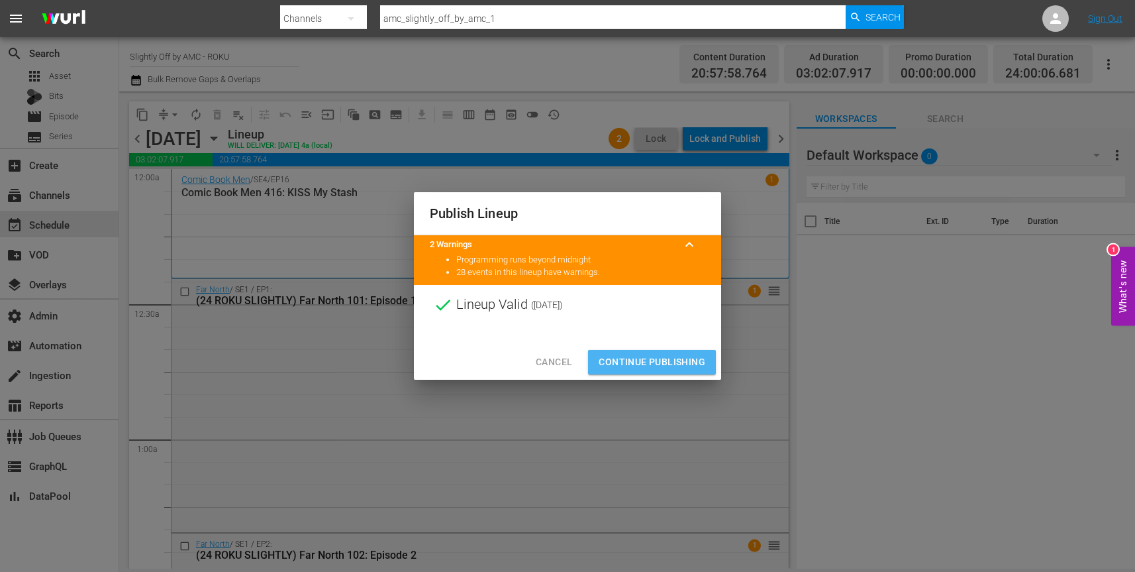
click at [682, 361] on span "Continue Publishing" at bounding box center [652, 362] width 107 height 17
